Goal: Information Seeking & Learning: Learn about a topic

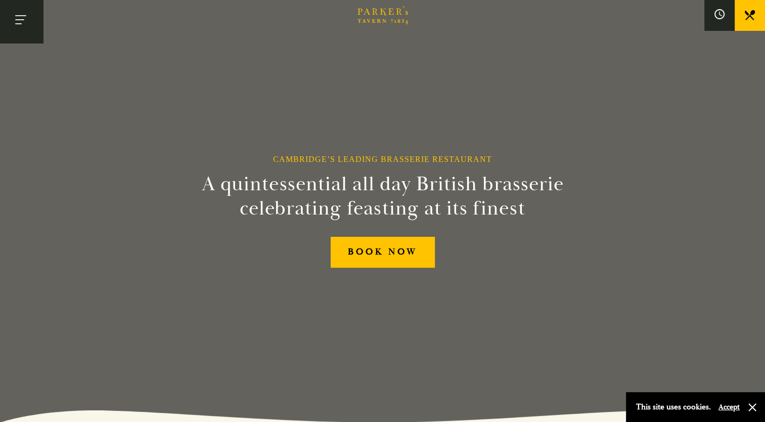
click at [20, 27] on button "Toggle navigation" at bounding box center [21, 21] width 43 height 43
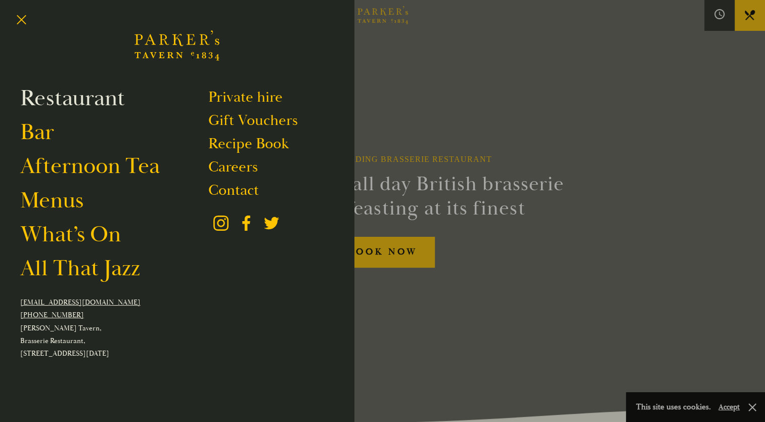
click at [59, 110] on link "Restaurant" at bounding box center [72, 98] width 105 height 28
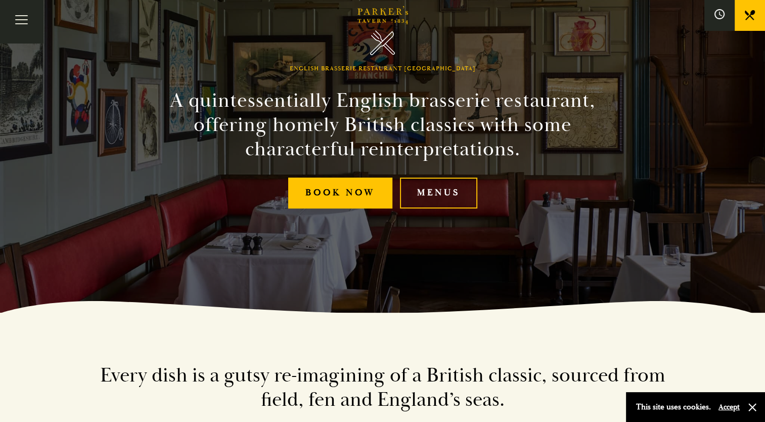
scroll to position [112, 0]
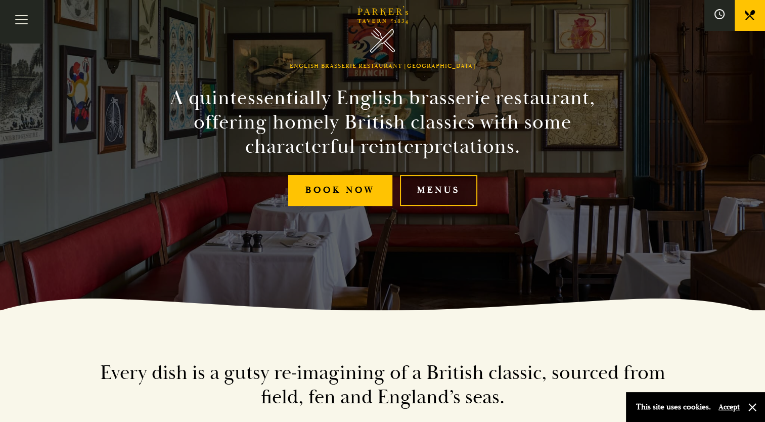
click at [445, 187] on link "Menus" at bounding box center [438, 190] width 77 height 31
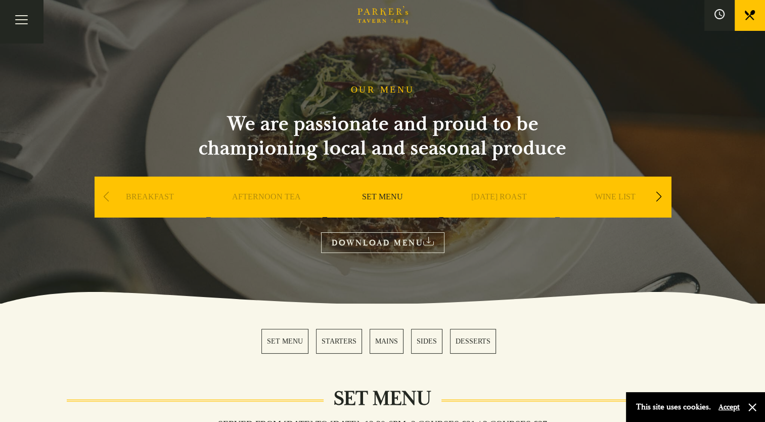
click at [376, 197] on link "SET MENU" at bounding box center [382, 212] width 41 height 40
click at [383, 339] on link "MAINS" at bounding box center [387, 341] width 34 height 25
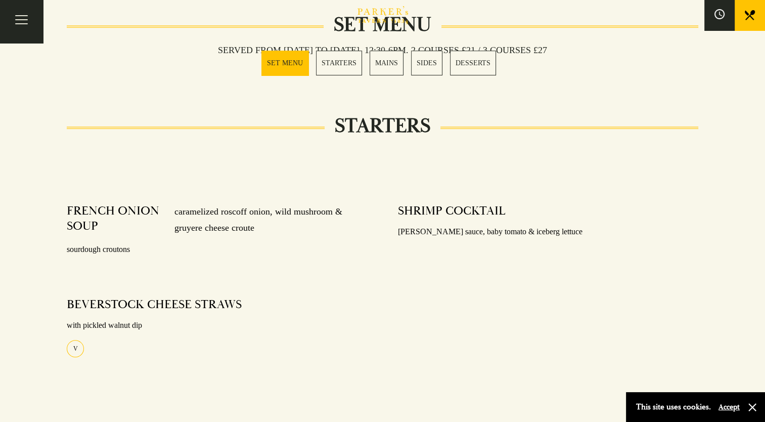
scroll to position [370, 0]
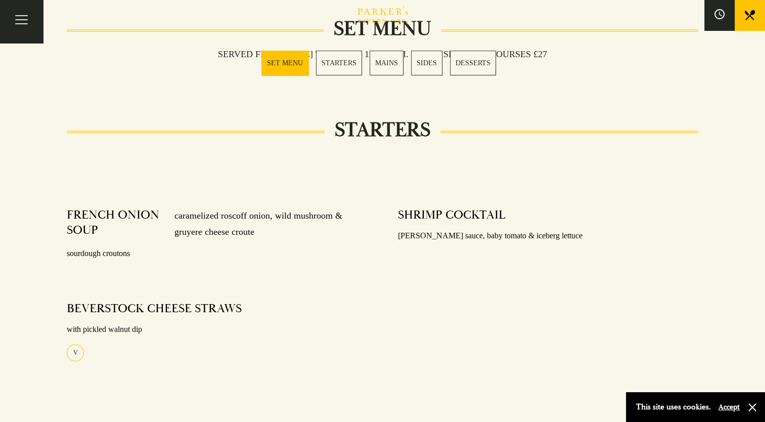
click at [333, 62] on link "STARTERS" at bounding box center [339, 63] width 46 height 25
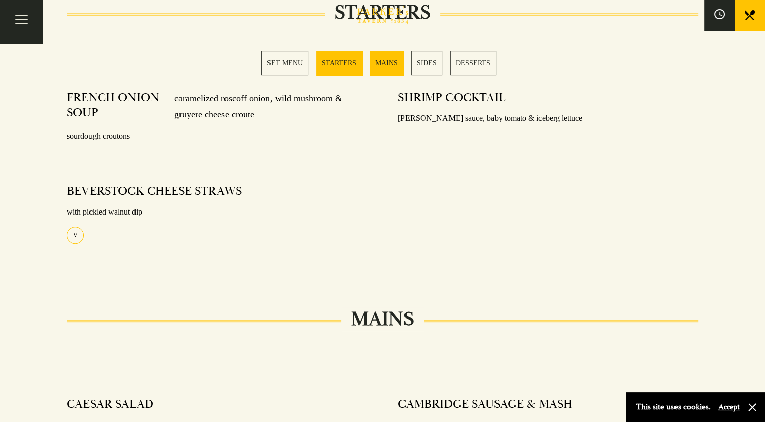
scroll to position [500, 0]
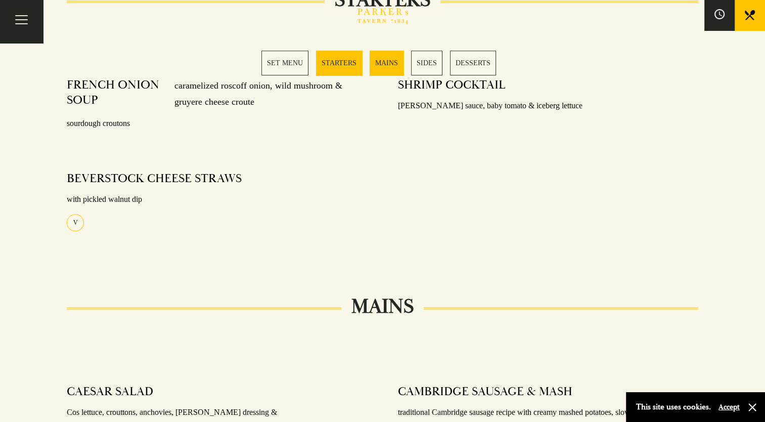
drag, startPoint x: 757, startPoint y: 71, endPoint x: 758, endPoint y: 126, distance: 55.1
click at [605, 151] on div "SHRIMP COCKTAIL [PERSON_NAME] sauce, baby tomato & iceberg lettuce" at bounding box center [548, 163] width 331 height 186
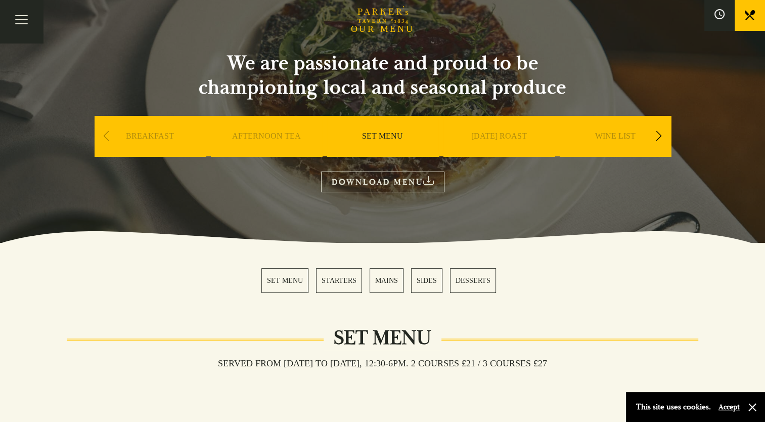
scroll to position [0, 0]
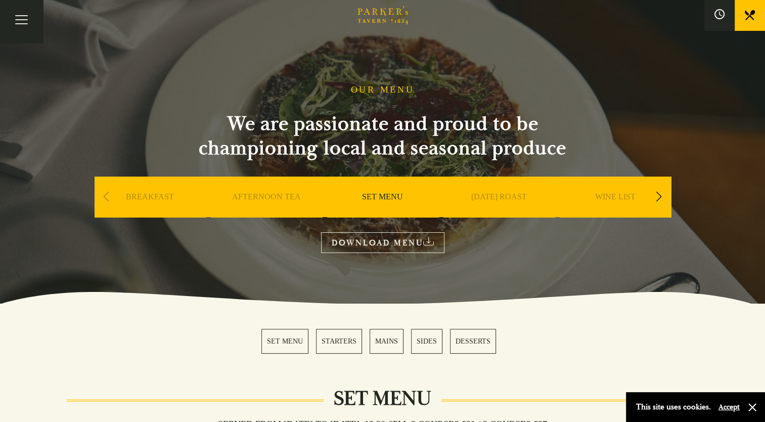
click at [395, 240] on link "DOWNLOAD MENU" at bounding box center [382, 242] width 123 height 21
click at [657, 197] on div "Next slide" at bounding box center [660, 197] width 14 height 22
click at [489, 196] on link "A LA CARTE" at bounding box center [498, 212] width 47 height 40
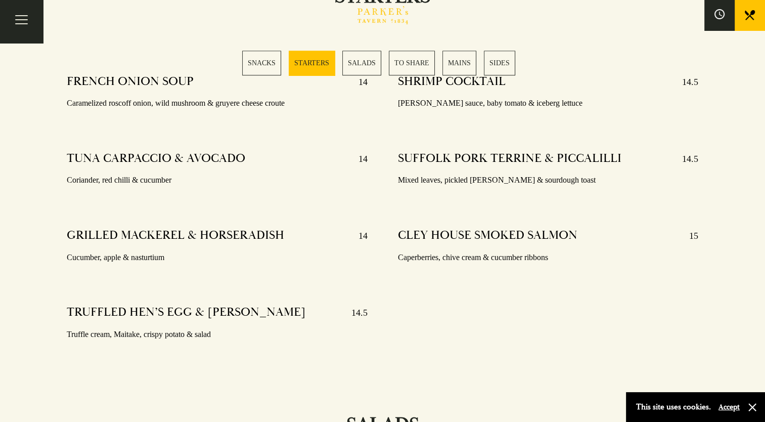
scroll to position [812, 0]
